Goal: Task Accomplishment & Management: Use online tool/utility

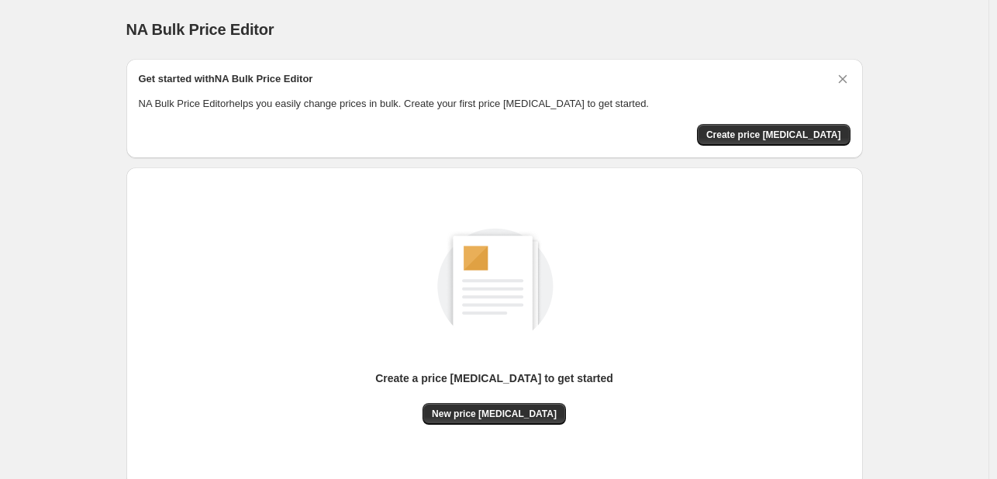
scroll to position [78, 0]
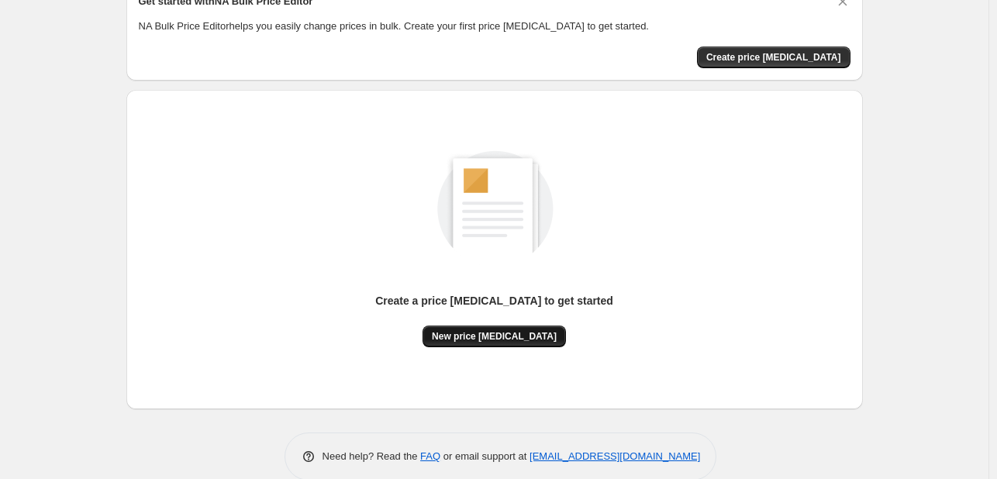
click at [463, 327] on button "New price [MEDICAL_DATA]" at bounding box center [493, 337] width 143 height 22
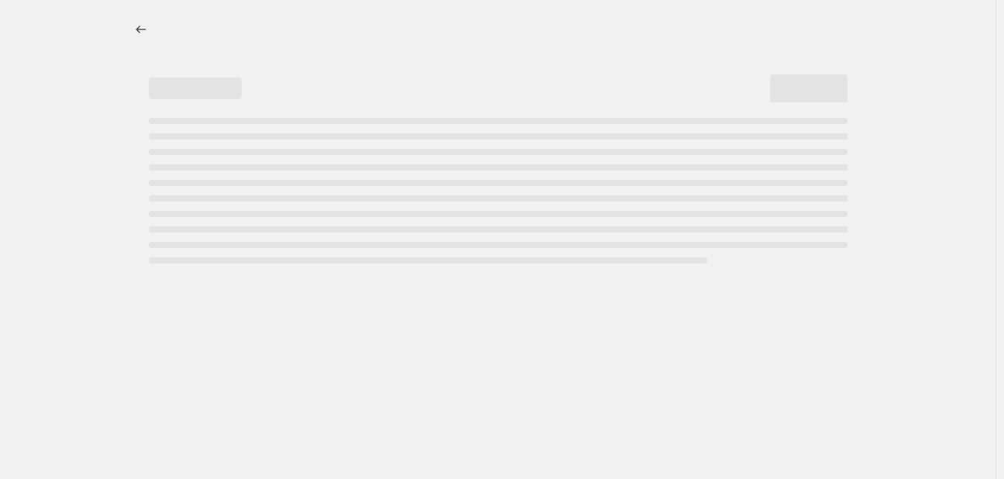
select select "percentage"
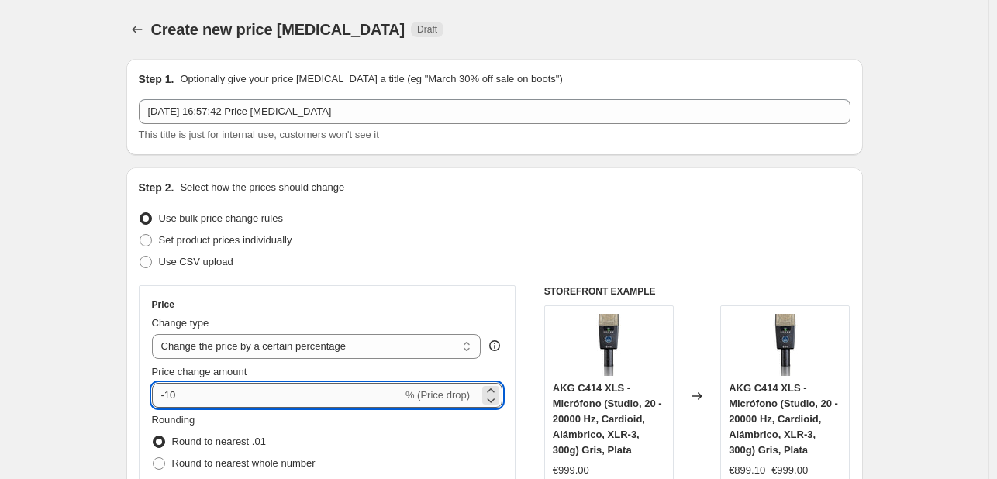
click at [248, 393] on input "-10" at bounding box center [277, 395] width 250 height 25
type input "-1"
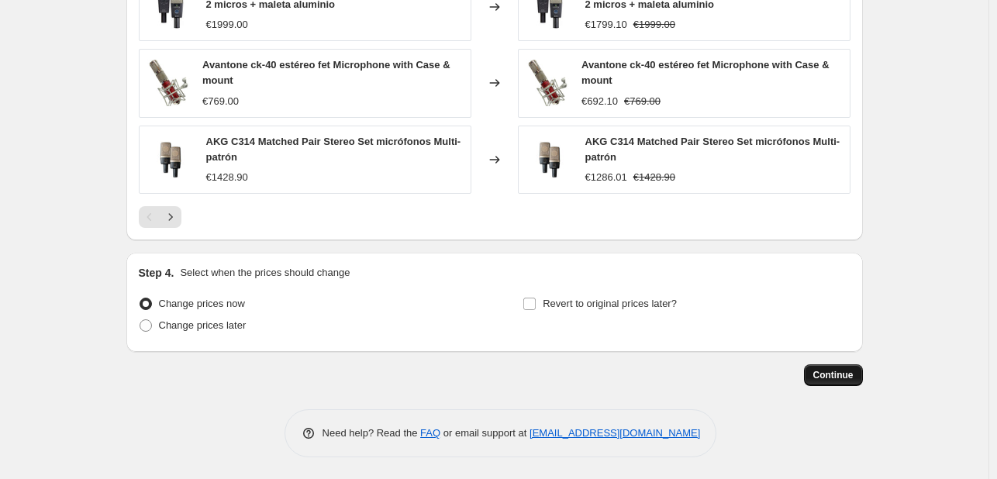
scroll to position [1110, 0]
type input "-35"
click at [825, 373] on span "Continue" at bounding box center [833, 374] width 40 height 12
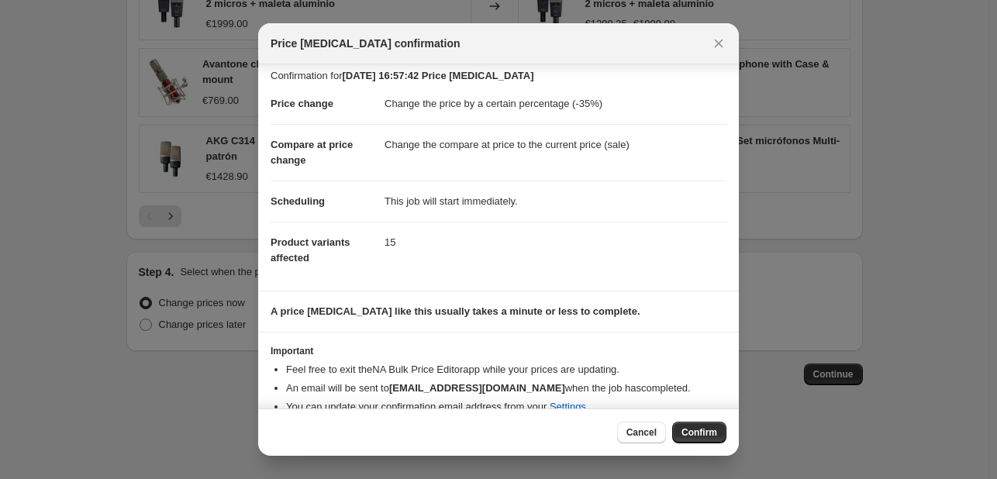
scroll to position [29, 0]
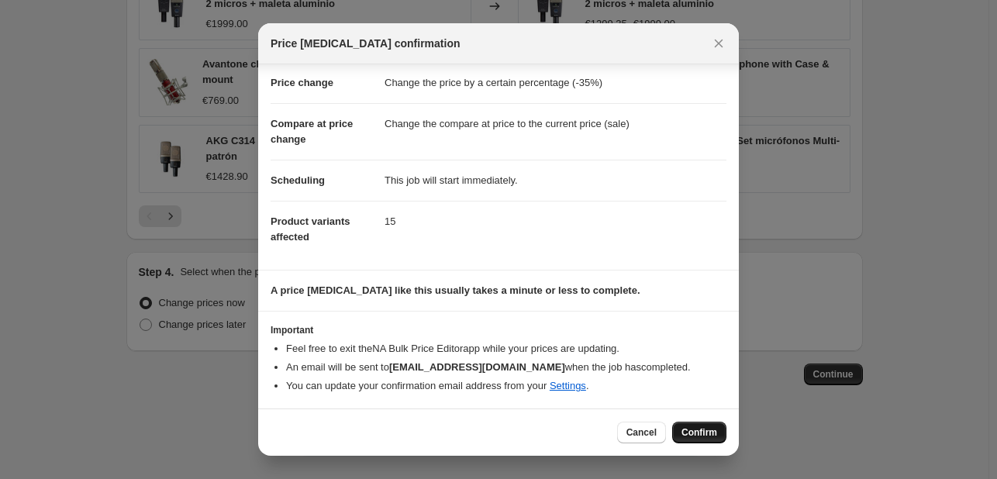
click at [709, 439] on button "Confirm" at bounding box center [699, 433] width 54 height 22
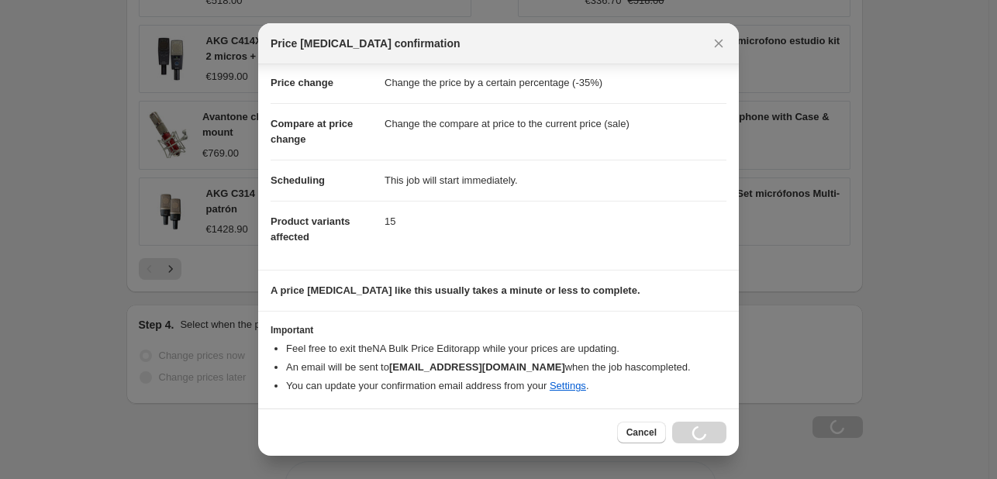
scroll to position [1163, 0]
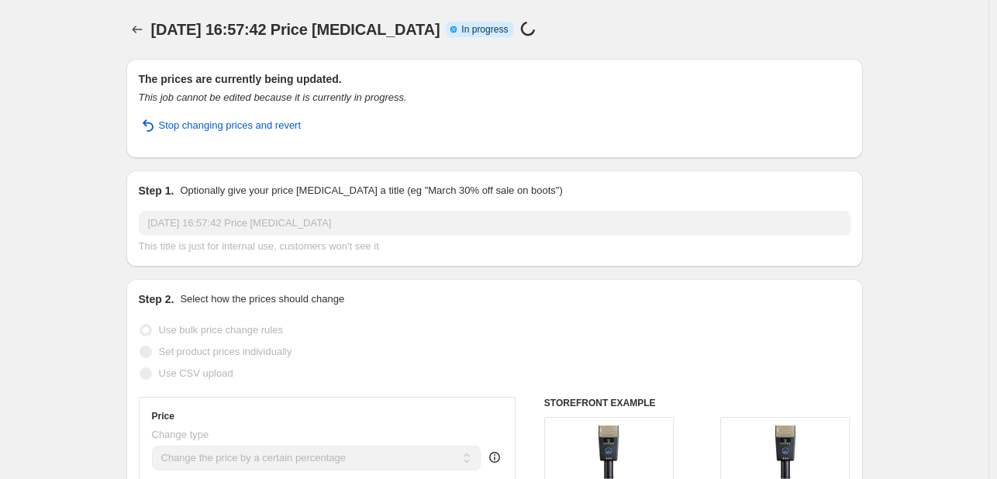
select select "percentage"
